Goal: Task Accomplishment & Management: Manage account settings

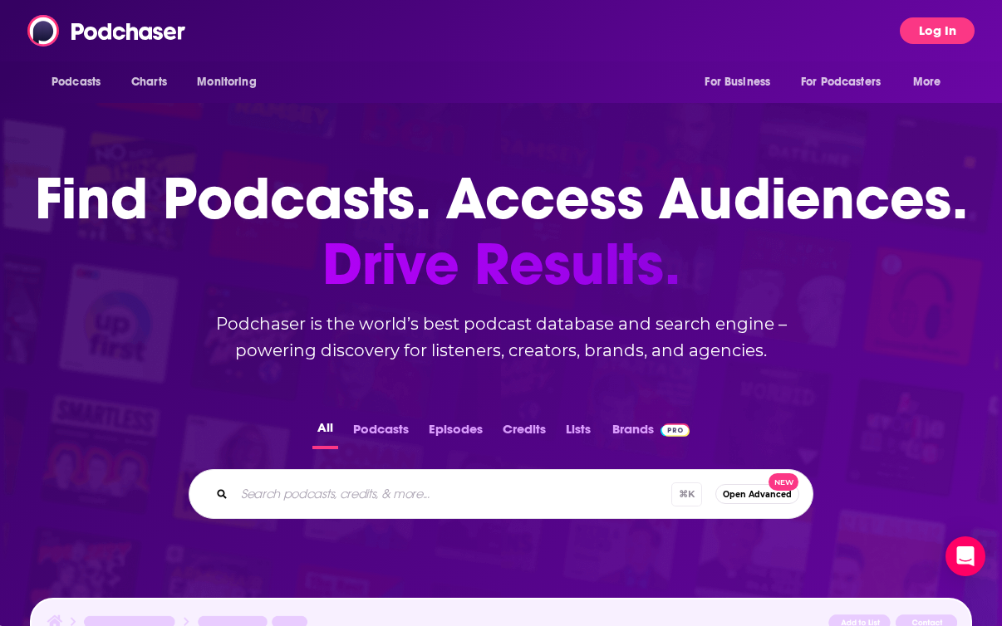
click at [934, 36] on button "Log In" at bounding box center [937, 30] width 75 height 27
click at [956, 19] on button "Log In" at bounding box center [937, 30] width 75 height 27
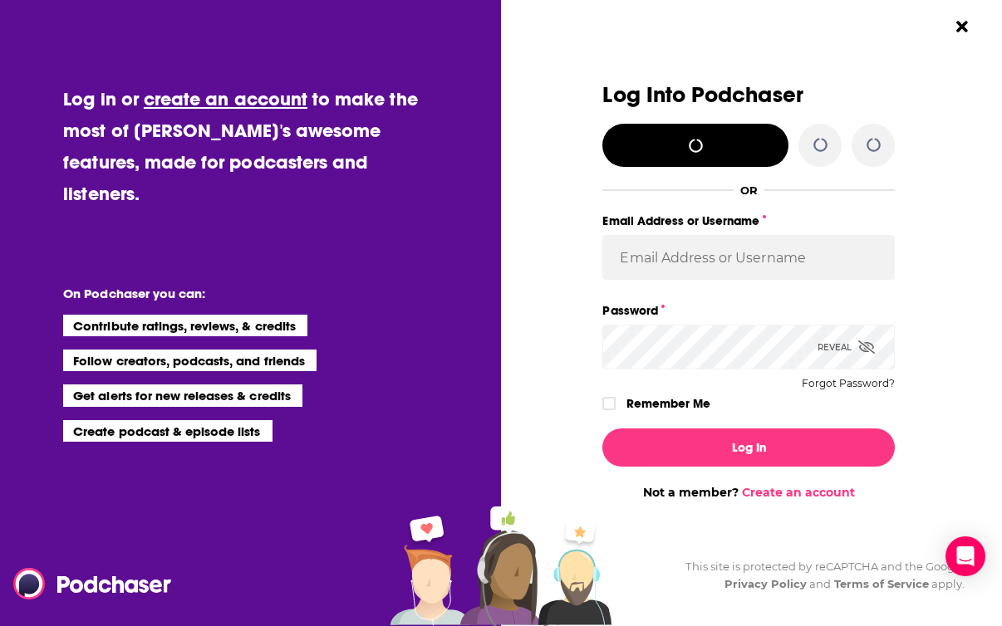
click at [956, 15] on button "Close Button" at bounding box center [962, 27] width 32 height 32
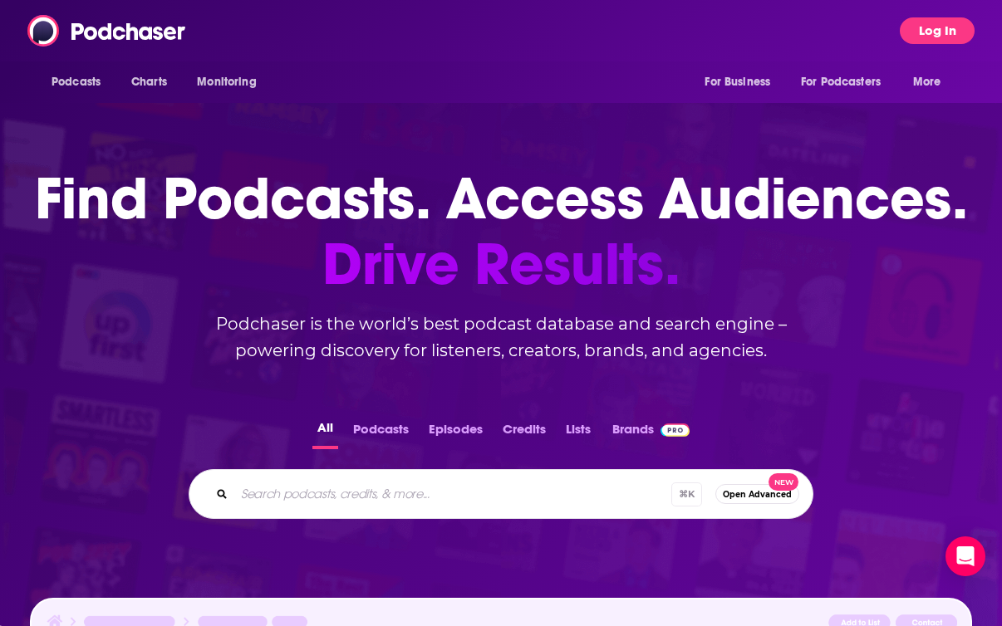
click at [949, 28] on button "Log In" at bounding box center [937, 30] width 75 height 27
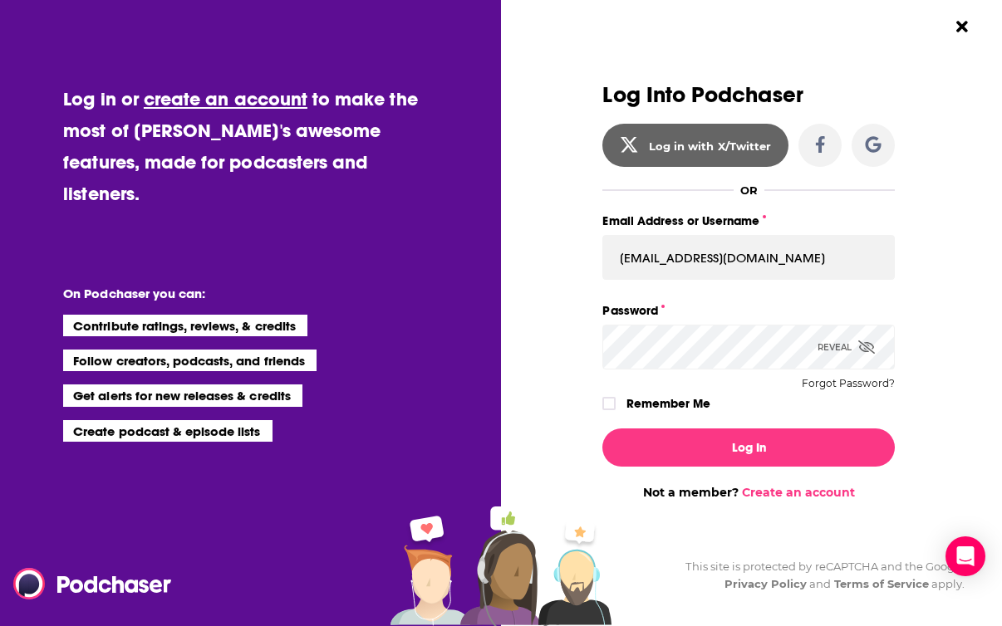
click at [927, 33] on div "Log Into Podchaser Log in with X/Twitter OR Email Address or Username [PERSON_N…" at bounding box center [756, 313] width 491 height 626
click at [688, 256] on input "[EMAIL_ADDRESS][DOMAIN_NAME]" at bounding box center [748, 257] width 292 height 45
click at [684, 258] on input "[EMAIL_ADDRESS][DOMAIN_NAME]" at bounding box center [748, 257] width 292 height 45
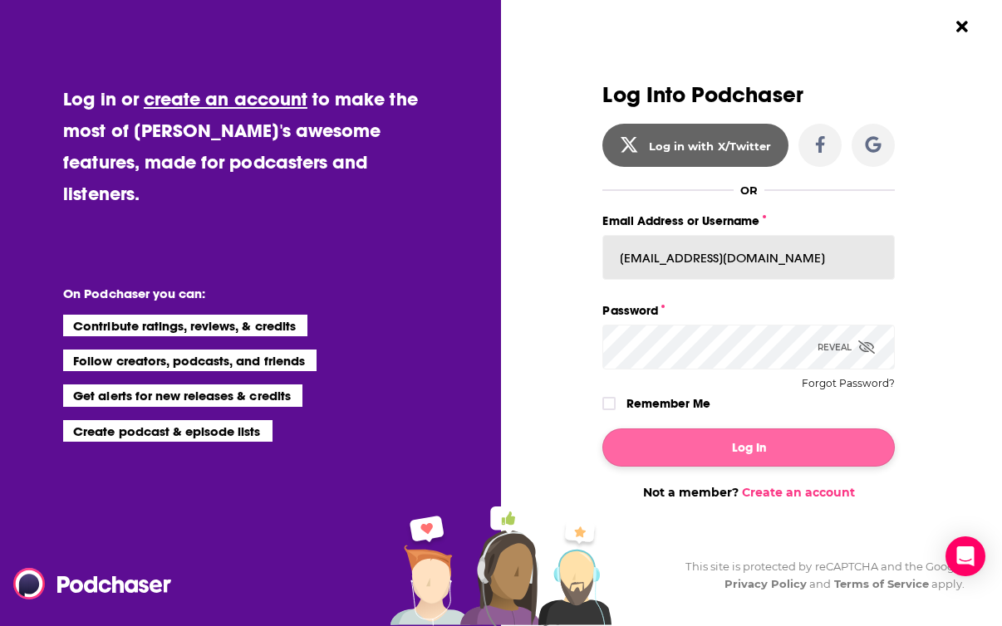
type input "[EMAIL_ADDRESS][DOMAIN_NAME]"
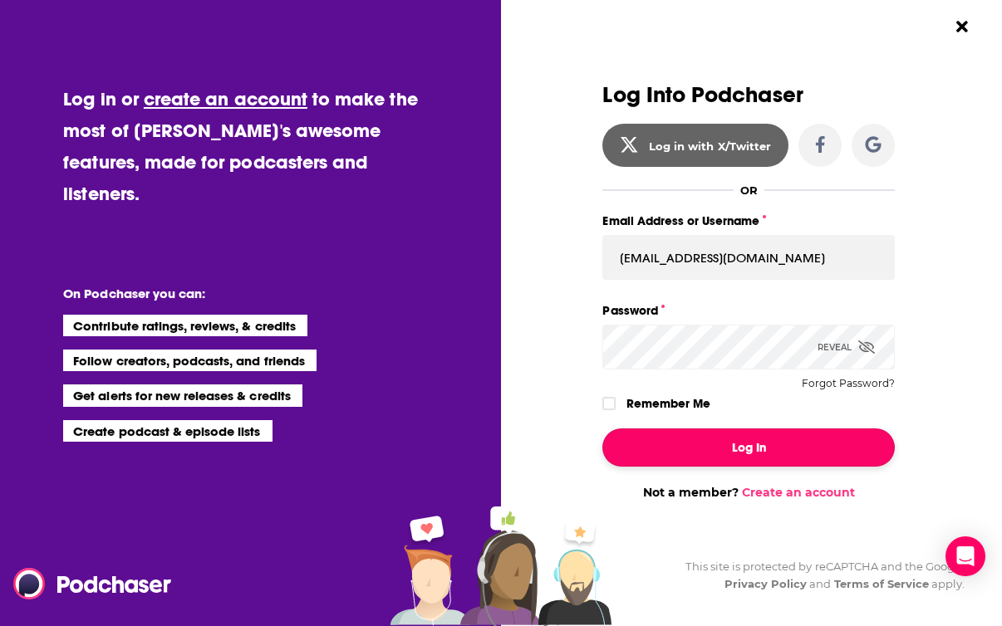
click at [684, 449] on button "Log In" at bounding box center [748, 448] width 292 height 38
click at [661, 451] on button "Dialog" at bounding box center [748, 448] width 292 height 38
click at [716, 450] on button "Dialog" at bounding box center [748, 448] width 292 height 38
